Goal: Task Accomplishment & Management: Use online tool/utility

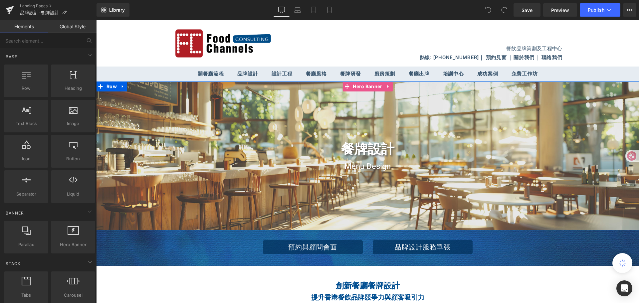
click at [100, 194] on div at bounding box center [367, 156] width 543 height 149
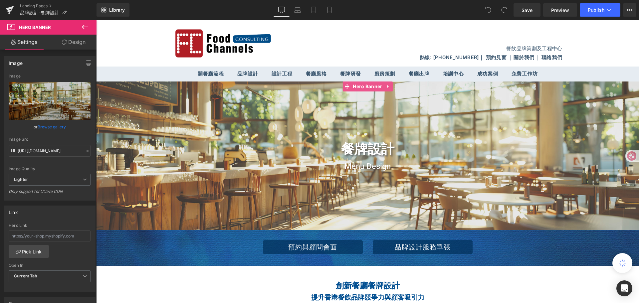
click at [76, 41] on link "Design" at bounding box center [74, 42] width 48 height 15
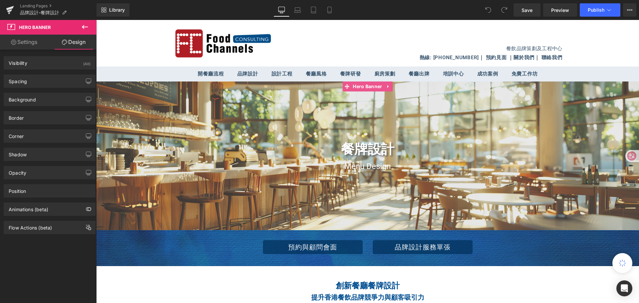
click at [30, 43] on link "Settings" at bounding box center [24, 42] width 48 height 15
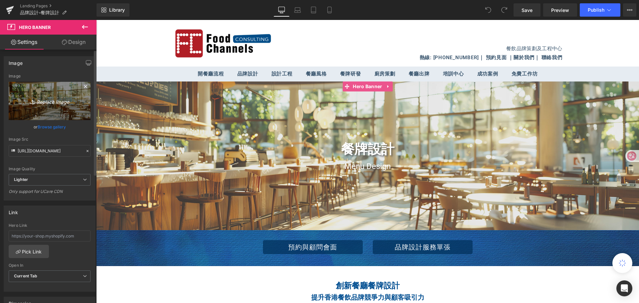
click at [47, 103] on icon "Replace Image" at bounding box center [49, 101] width 53 height 8
type input "C:\fakepath\1.jpg"
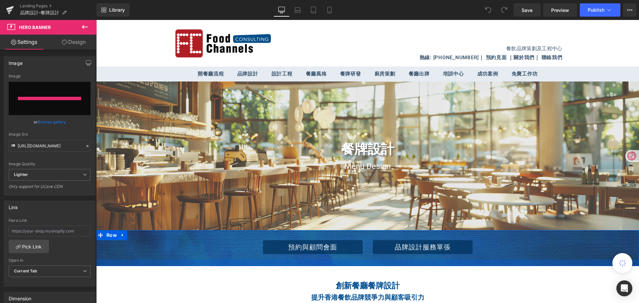
type input "https://ucarecdn.com/17313adc-fd3b-4565-91b5-b89f48142cb8/-/format/auto/-/previ…"
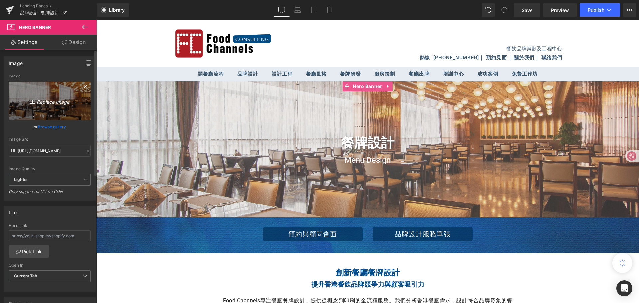
click at [56, 101] on icon "Replace Image" at bounding box center [49, 101] width 53 height 8
type input "C:\fakepath\1.jpg"
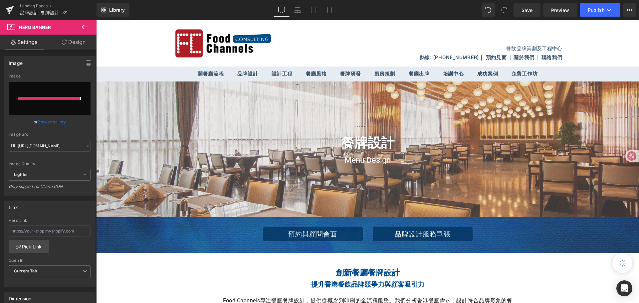
type input "https://ucarecdn.com/55ff23d6-8bd5-42a8-bc78-8d9f87402534/-/format/auto/-/previ…"
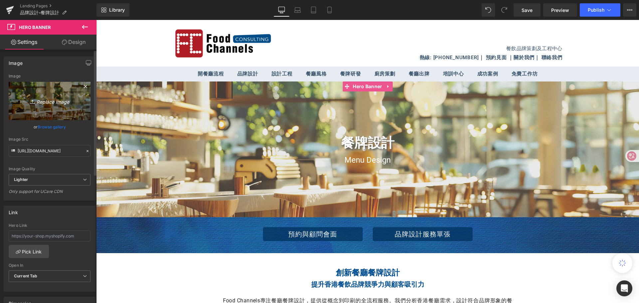
click at [55, 101] on icon "Replace Image" at bounding box center [49, 101] width 53 height 8
type input "C:\fakepath\1（1）.jpg"
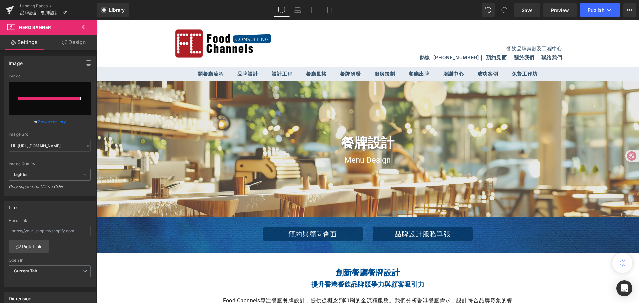
type input "https://ucarecdn.com/b57266ab-f924-482a-82aa-823eb72f33dc/-/format/auto/-/previ…"
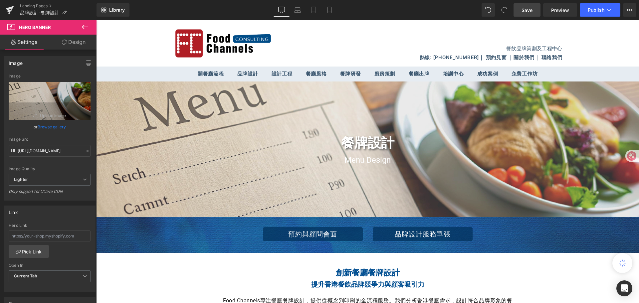
drag, startPoint x: 528, startPoint y: 8, endPoint x: 429, endPoint y: 6, distance: 98.2
click at [528, 8] on span "Save" at bounding box center [527, 10] width 11 height 7
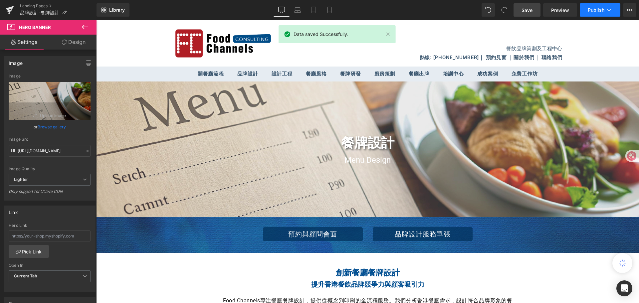
click at [606, 8] on icon at bounding box center [609, 10] width 7 height 7
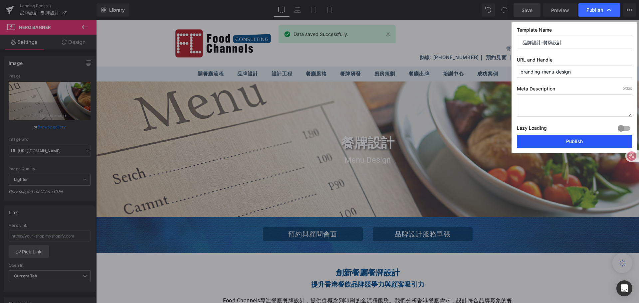
drag, startPoint x: 489, startPoint y: 124, endPoint x: 585, endPoint y: 144, distance: 98.2
click at [585, 144] on button "Publish" at bounding box center [574, 141] width 115 height 13
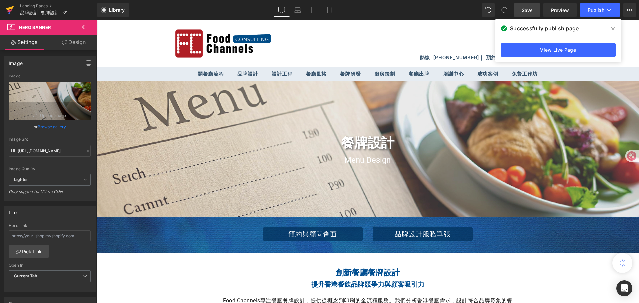
click at [8, 10] on icon at bounding box center [10, 10] width 8 height 17
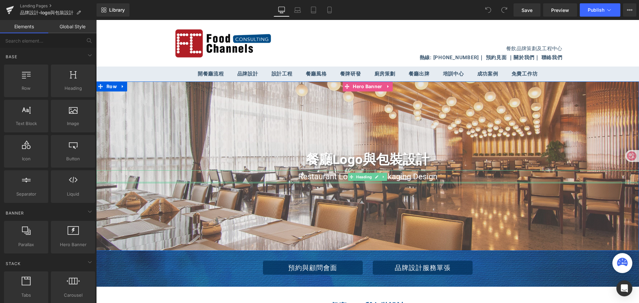
click at [235, 182] on div "Restaurant Logo and Packaging Design Heading" at bounding box center [367, 176] width 543 height 13
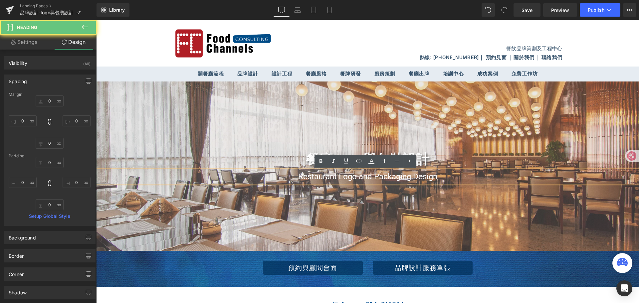
click at [153, 222] on div at bounding box center [367, 166] width 543 height 169
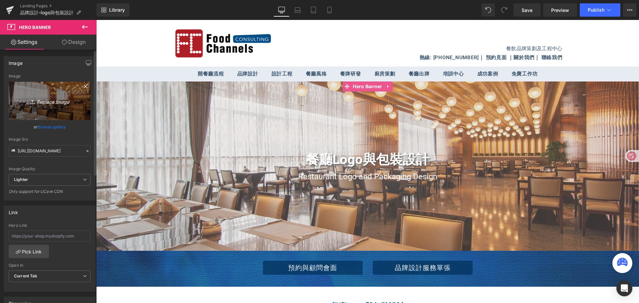
click at [54, 102] on icon "Replace Image" at bounding box center [49, 101] width 53 height 8
type input "C:\fakepath\1（1）.png"
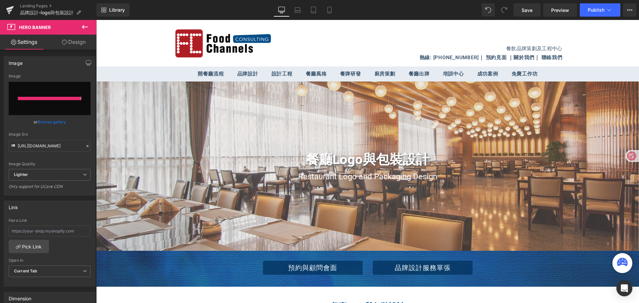
type input "https://ucarecdn.com/c063e13d-b965-45d1-8e81-376bc8227ac5/-/format/auto/-/previ…"
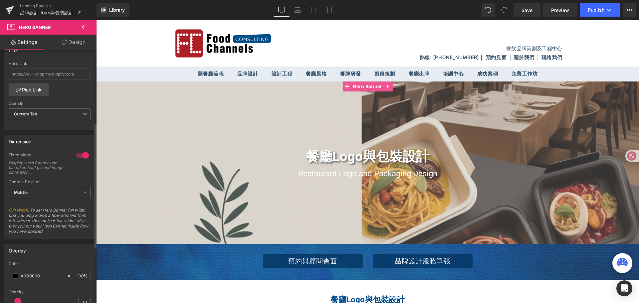
scroll to position [260, 0]
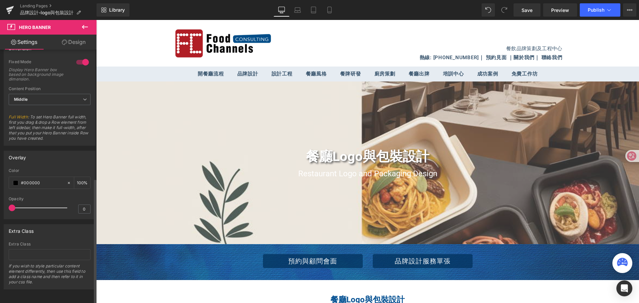
type input "0.1"
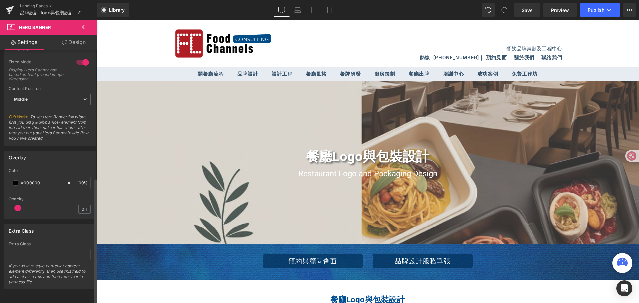
click at [18, 206] on span at bounding box center [17, 208] width 7 height 7
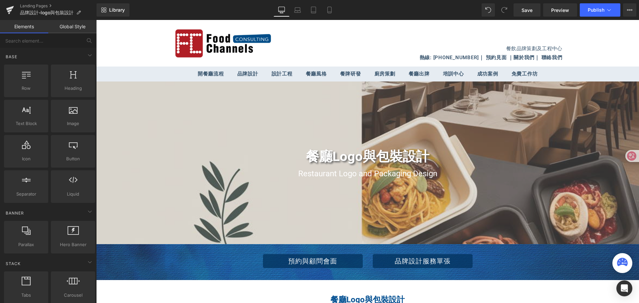
click at [614, 53] on header "餐飲品牌策劃及工程中心 熱線: (+852) 2185 7373 ｜ 預約見面 ｜ 關於我們 ｜ 聯絡我們" at bounding box center [367, 43] width 543 height 47
click at [528, 13] on span "Save" at bounding box center [527, 10] width 11 height 7
click at [592, 12] on span "Publish" at bounding box center [596, 9] width 17 height 5
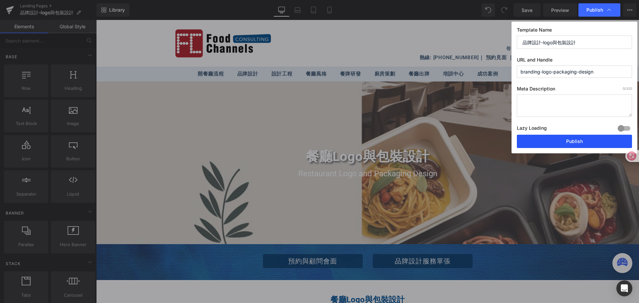
drag, startPoint x: 584, startPoint y: 141, endPoint x: 488, endPoint y: 121, distance: 98.2
click at [584, 141] on button "Publish" at bounding box center [574, 141] width 115 height 13
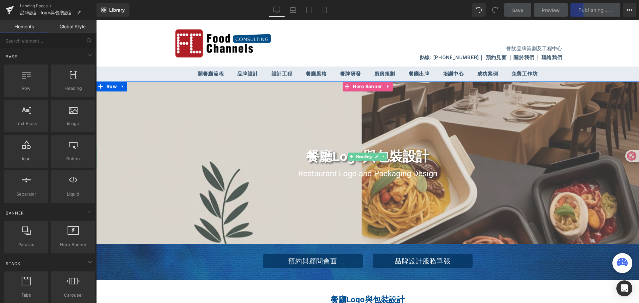
click at [328, 164] on h1 "餐廳Logo與包裝設計" at bounding box center [367, 156] width 543 height 21
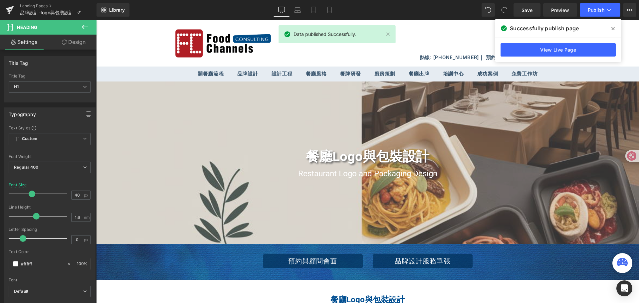
click at [76, 44] on link "Design" at bounding box center [74, 42] width 48 height 15
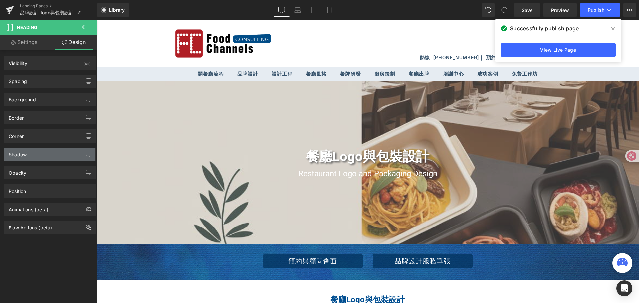
click at [51, 152] on div "Shadow" at bounding box center [49, 154] width 91 height 13
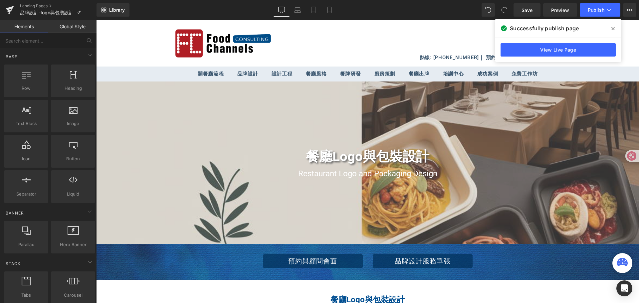
click at [450, 38] on div "餐飲品牌策劃及工程中心" at bounding box center [456, 38] width 211 height 27
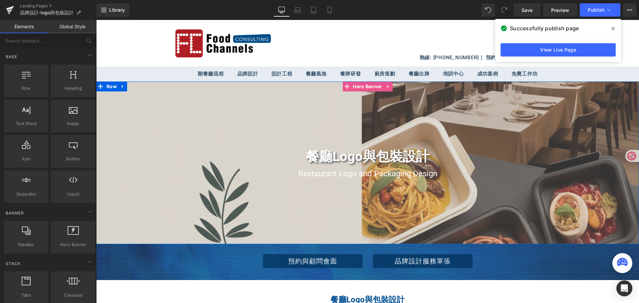
click at [129, 204] on div at bounding box center [367, 163] width 543 height 163
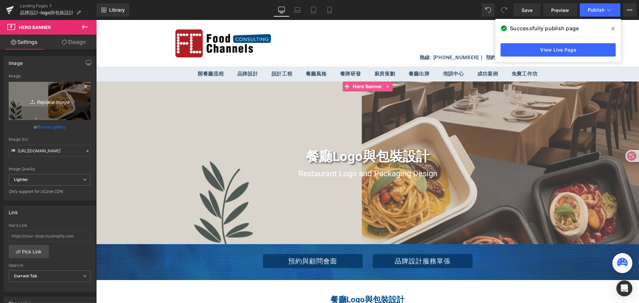
click at [57, 102] on icon "Replace Image" at bounding box center [49, 101] width 53 height 8
type input "C:\fakepath\1（2）.png"
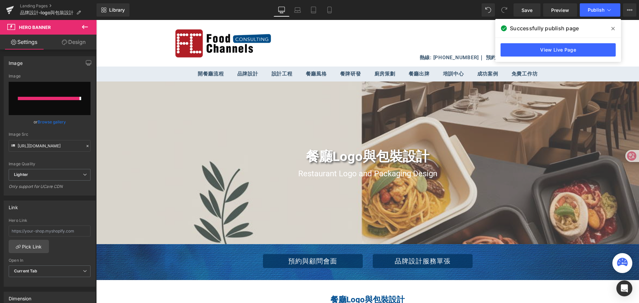
type input "https://ucarecdn.com/558c9710-4d3e-49aa-8778-1a8905b21399/-/format/auto/-/previ…"
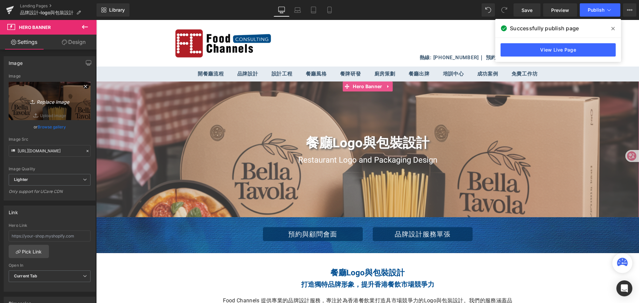
click at [53, 101] on icon "Replace Image" at bounding box center [49, 101] width 53 height 8
type input "C:\fakepath\1（3）.png"
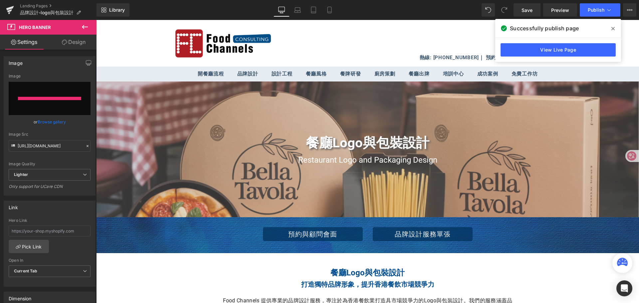
type input "https://ucarecdn.com/4e8172d8-03bc-4d72-9143-a3345bd8bb62/-/format/auto/-/previ…"
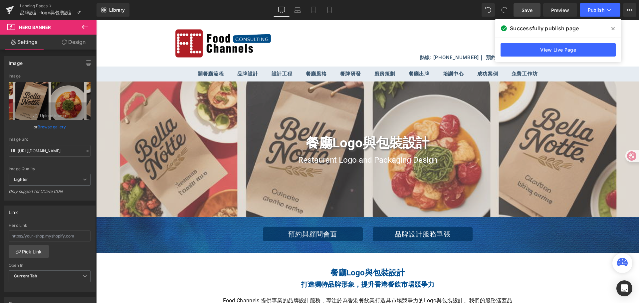
click at [532, 10] on span "Save" at bounding box center [527, 10] width 11 height 7
click at [614, 29] on icon at bounding box center [612, 28] width 3 height 3
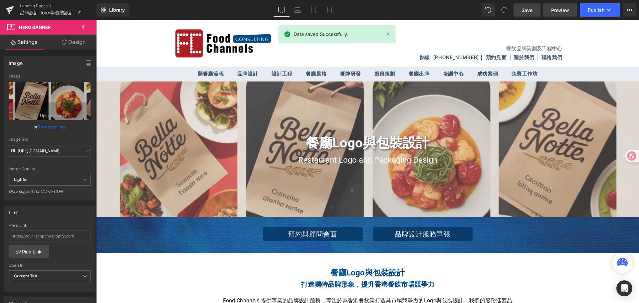
click at [561, 11] on span "Preview" at bounding box center [560, 10] width 18 height 7
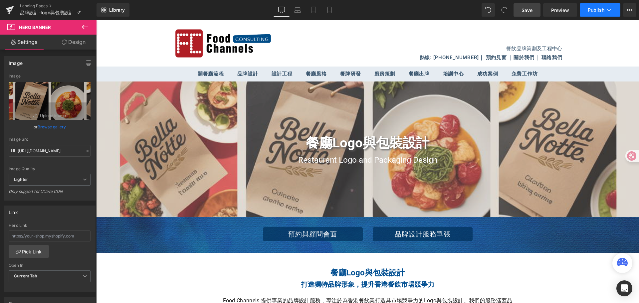
click at [606, 13] on icon at bounding box center [609, 10] width 7 height 7
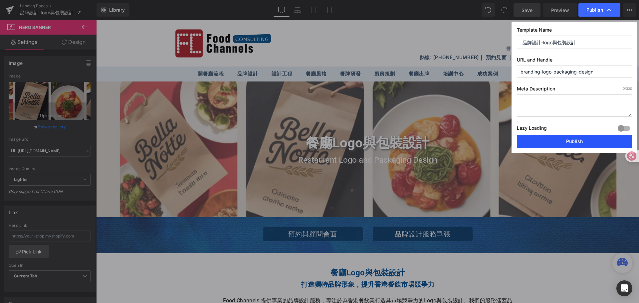
click at [582, 142] on button "Publish" at bounding box center [574, 141] width 115 height 13
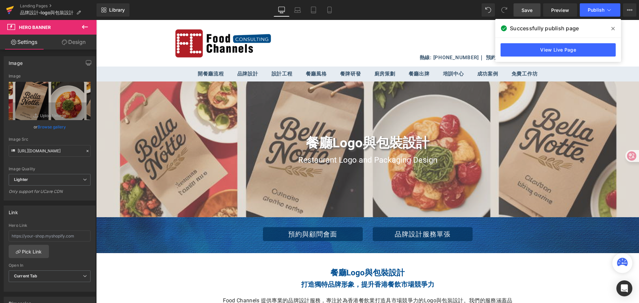
click at [11, 8] on icon at bounding box center [10, 8] width 8 height 4
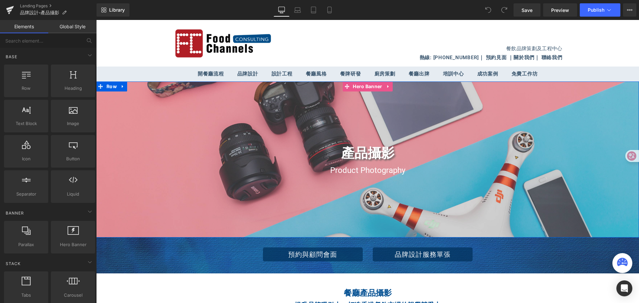
drag, startPoint x: 145, startPoint y: 140, endPoint x: 143, endPoint y: 136, distance: 5.2
click at [145, 140] on div at bounding box center [367, 160] width 543 height 156
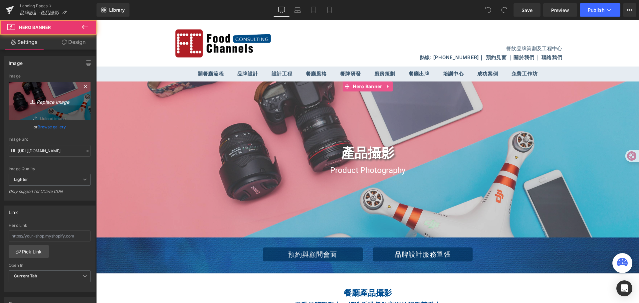
click at [55, 99] on icon "Replace Image" at bounding box center [49, 101] width 53 height 8
type input "C:\fakepath\1.jpg"
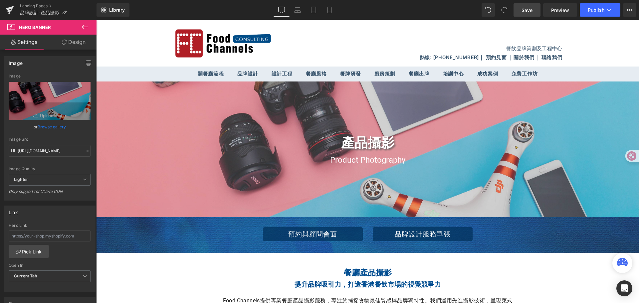
click at [524, 13] on span "Save" at bounding box center [527, 10] width 11 height 7
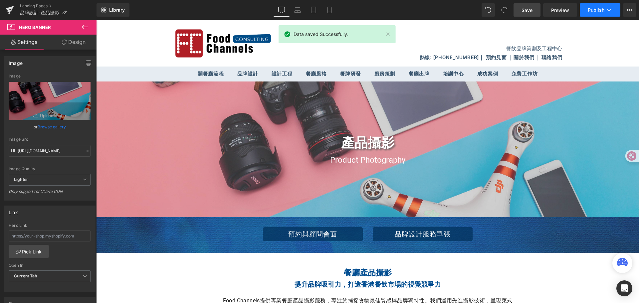
click at [610, 6] on button "Publish" at bounding box center [600, 9] width 41 height 13
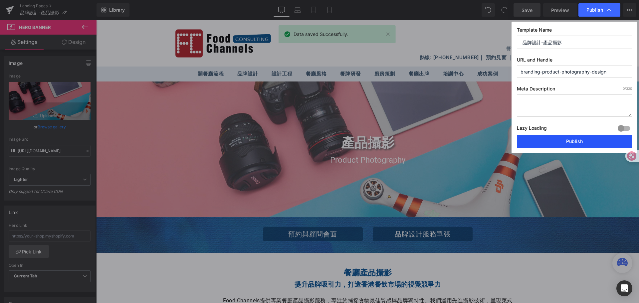
click at [571, 142] on button "Publish" at bounding box center [574, 141] width 115 height 13
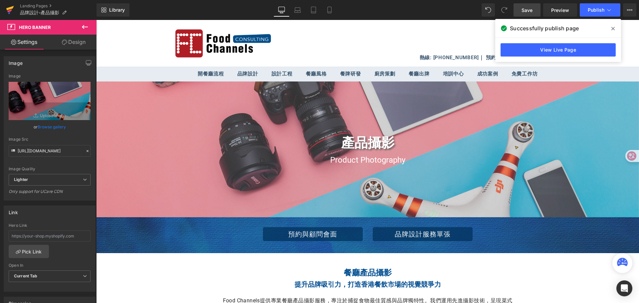
click at [6, 8] on icon at bounding box center [10, 10] width 8 height 17
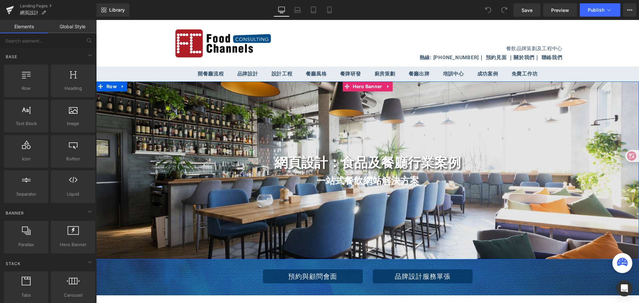
click at [105, 211] on div at bounding box center [367, 171] width 543 height 178
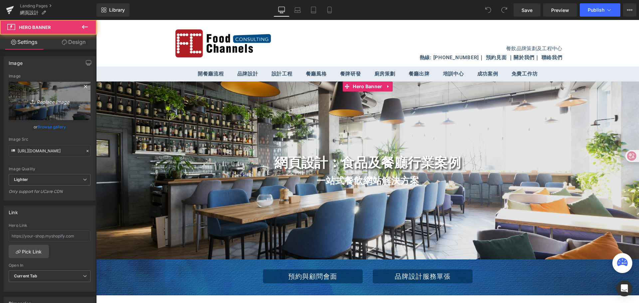
click at [52, 99] on icon "Replace Image" at bounding box center [49, 101] width 53 height 8
type input "C:\fakepath\1（1）.jpeg"
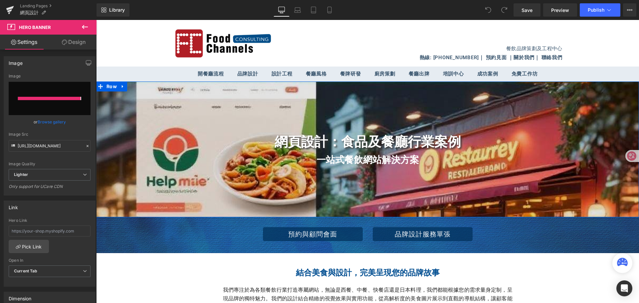
type input "https://ucarecdn.com/f82b7397-33dd-4dda-8904-9fb2831d4fd3/-/format/auto/-/previ…"
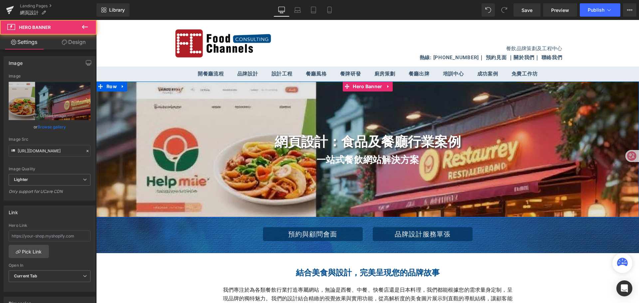
click at [116, 185] on div at bounding box center [367, 150] width 543 height 136
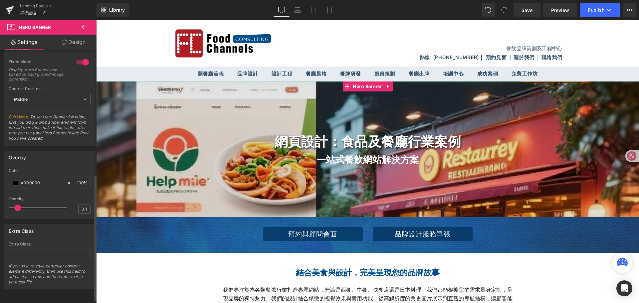
scroll to position [260, 0]
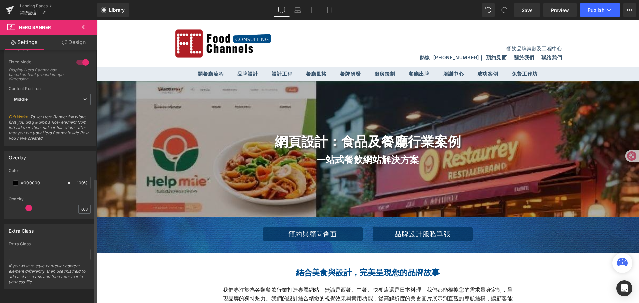
type input "0.2"
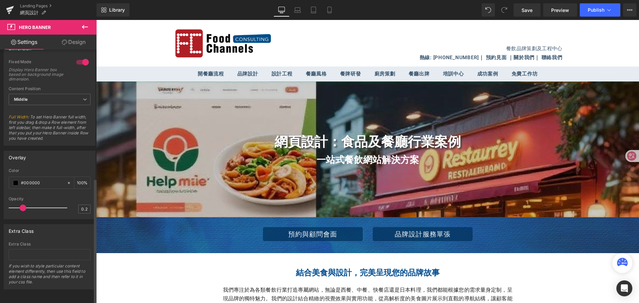
drag, startPoint x: 16, startPoint y: 203, endPoint x: 23, endPoint y: 203, distance: 7.3
click at [23, 205] on span at bounding box center [23, 208] width 7 height 7
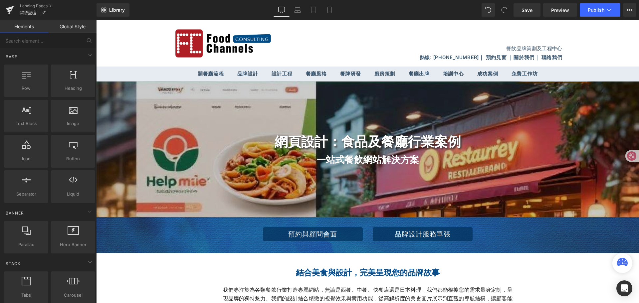
click at [613, 48] on header "餐飲品牌策劃及工程中心 熱線: (+852) 2185 7373 ｜ 預約見面 ｜ 關於我們 ｜ 聯絡我們" at bounding box center [367, 43] width 543 height 47
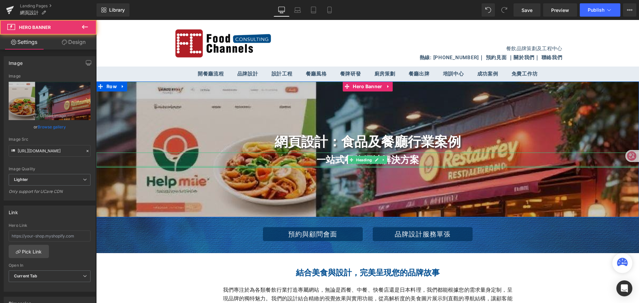
click at [118, 170] on div at bounding box center [367, 150] width 543 height 136
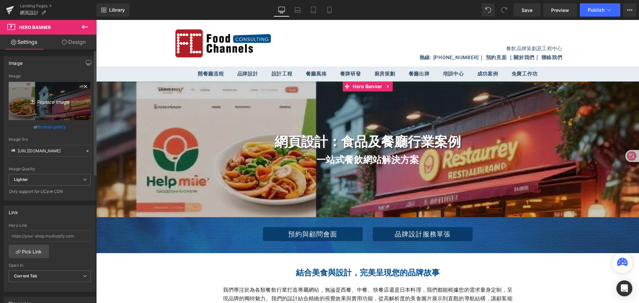
click at [57, 103] on icon "Replace Image" at bounding box center [49, 101] width 53 height 8
type input "C:\fakepath\1（2）.png"
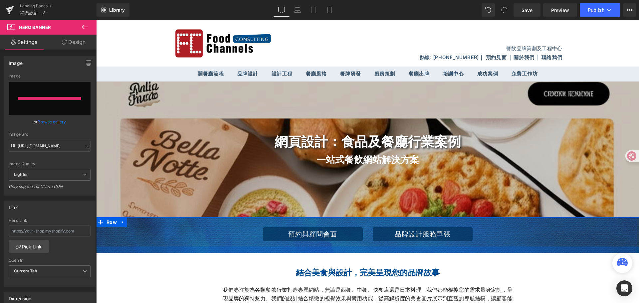
type input "https://ucarecdn.com/f05211ba-7444-4a6b-b360-956a4def4551/-/format/auto/-/previ…"
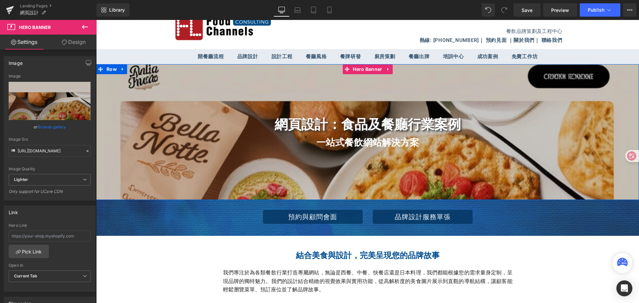
scroll to position [33, 0]
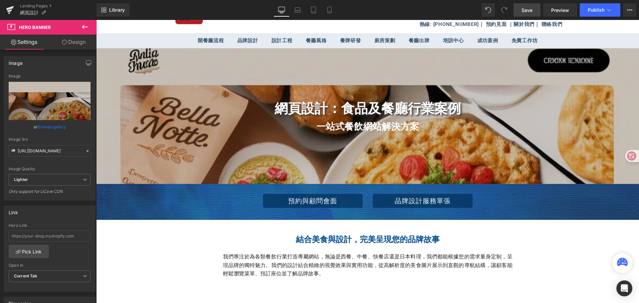
click at [524, 12] on span "Save" at bounding box center [527, 10] width 11 height 7
click at [599, 12] on span "Publish" at bounding box center [596, 9] width 17 height 5
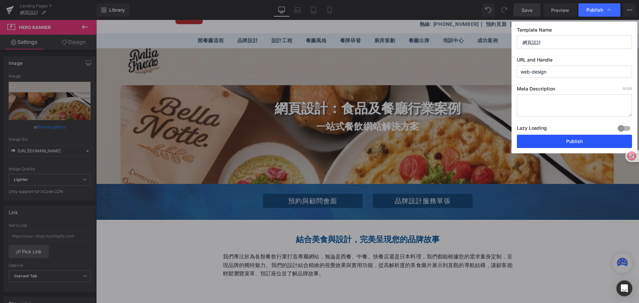
drag, startPoint x: 582, startPoint y: 139, endPoint x: 584, endPoint y: 135, distance: 4.6
click at [584, 135] on button "Publish" at bounding box center [574, 141] width 115 height 13
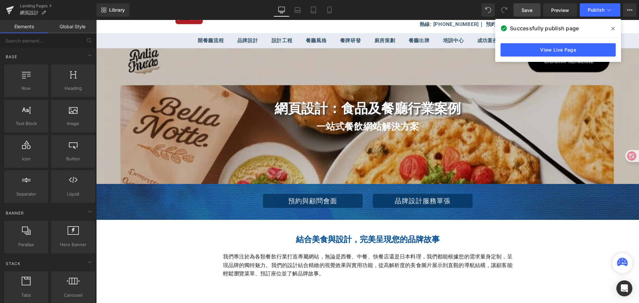
click at [124, 28] on header "餐飲品牌策劃及工程中心 熱線: (+852) 2185 7373 ｜ 預約見面 ｜ 關於我們 ｜ 聯絡我們" at bounding box center [367, 10] width 543 height 47
click at [8, 10] on icon at bounding box center [10, 10] width 8 height 17
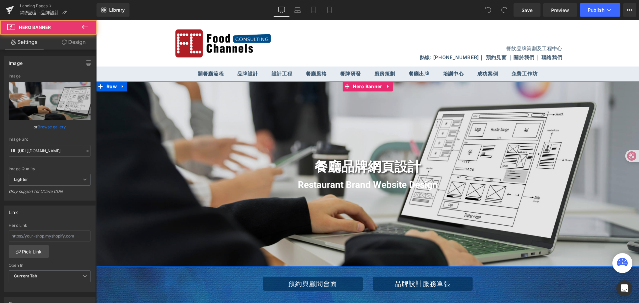
click at [143, 223] on div at bounding box center [367, 174] width 543 height 185
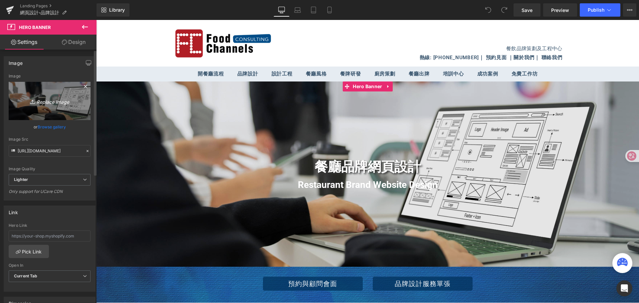
click at [48, 102] on icon "Replace Image" at bounding box center [49, 101] width 53 height 8
type input "C:\fakepath\1.jpg"
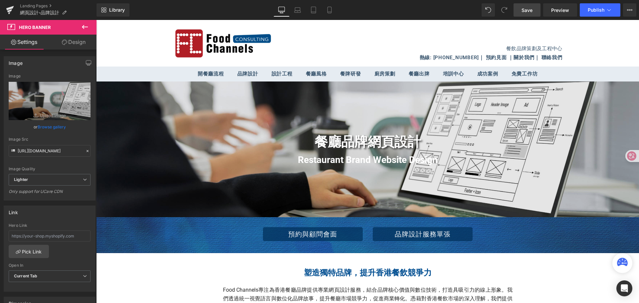
click at [530, 5] on link "Save" at bounding box center [527, 9] width 27 height 13
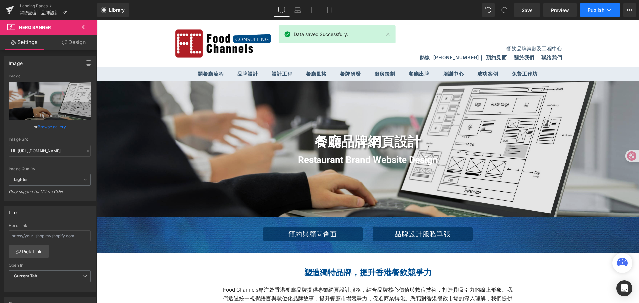
click at [606, 10] on icon at bounding box center [609, 10] width 7 height 7
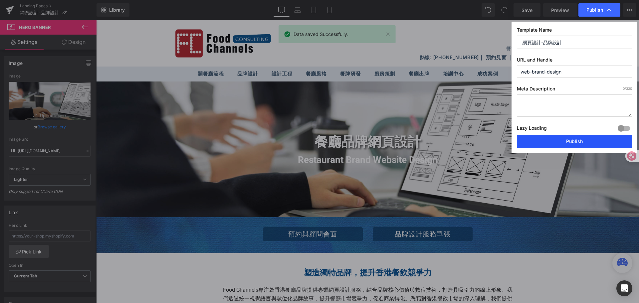
drag, startPoint x: 587, startPoint y: 137, endPoint x: 489, endPoint y: 117, distance: 99.4
click at [587, 137] on button "Publish" at bounding box center [574, 141] width 115 height 13
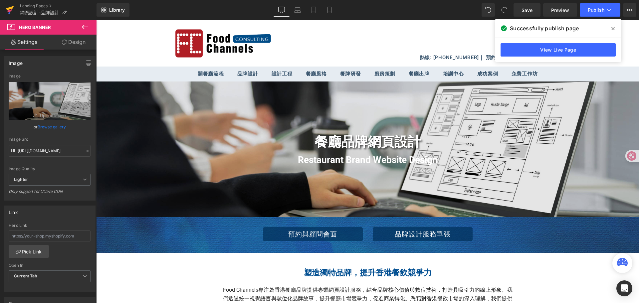
click at [9, 10] on icon at bounding box center [9, 10] width 5 height 3
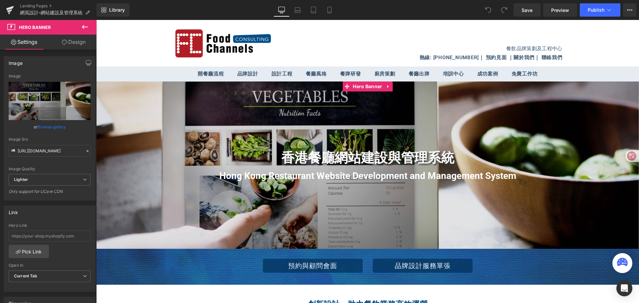
type input "C:\fakepath\1（2）.png"
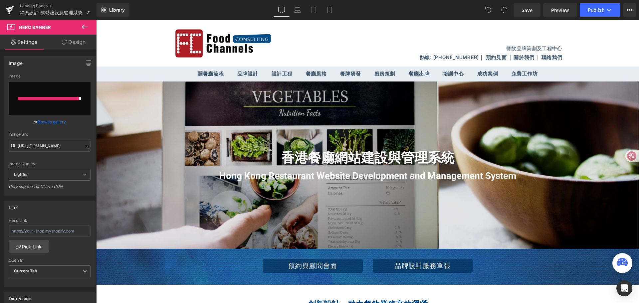
type input "[URL][DOMAIN_NAME]"
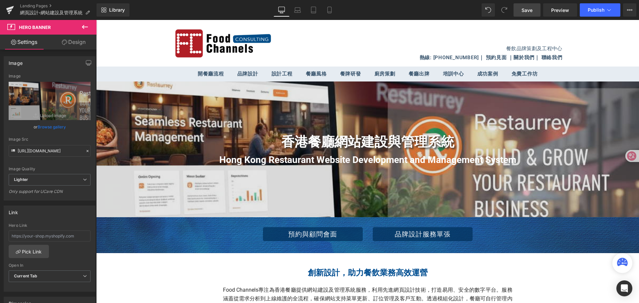
click at [531, 10] on span "Save" at bounding box center [527, 10] width 11 height 7
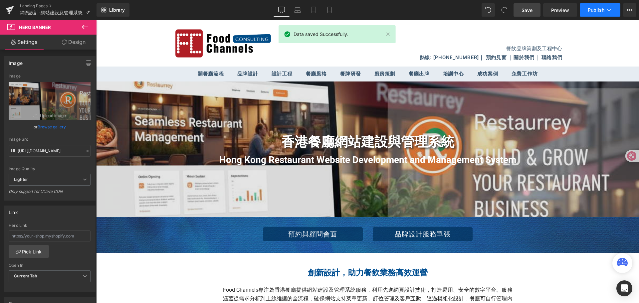
click at [601, 10] on span "Publish" at bounding box center [596, 9] width 17 height 5
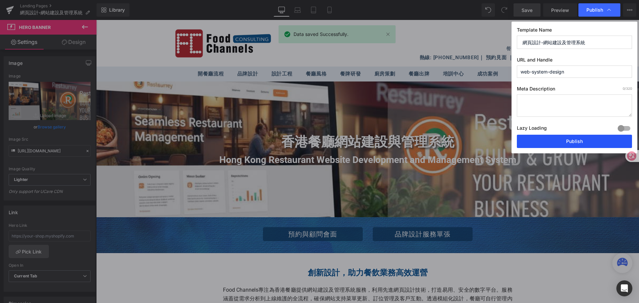
click at [592, 148] on button "Publish" at bounding box center [574, 141] width 115 height 13
